Goal: Check status: Check status

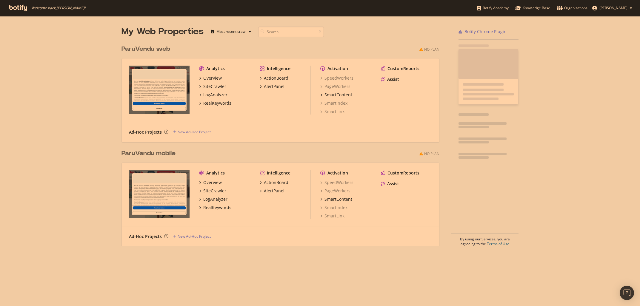
scroll to position [306, 640]
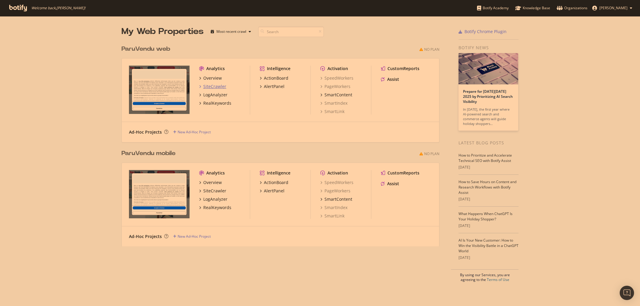
click at [212, 86] on div "SiteCrawler" at bounding box center [214, 87] width 23 height 6
